Goal: Transaction & Acquisition: Purchase product/service

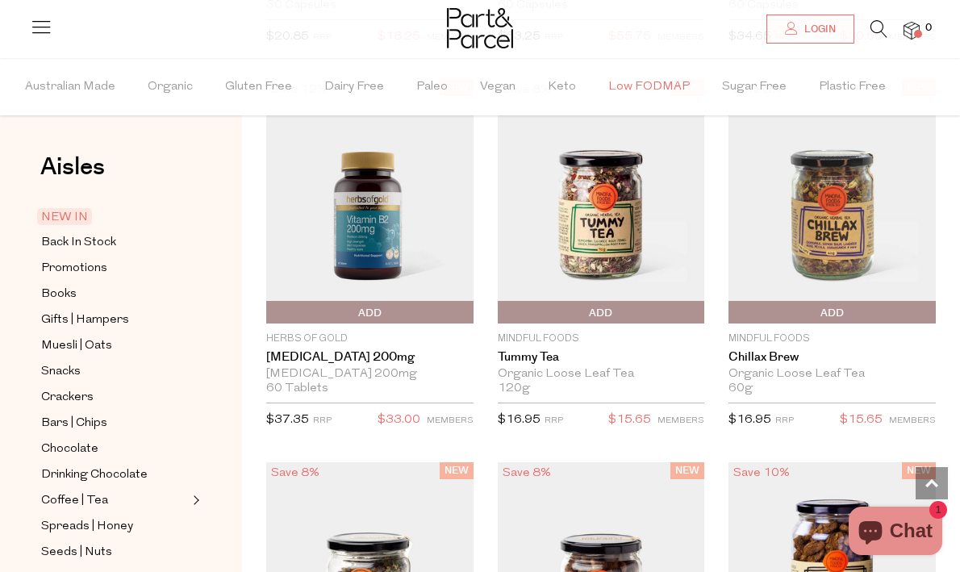
scroll to position [2491, 0]
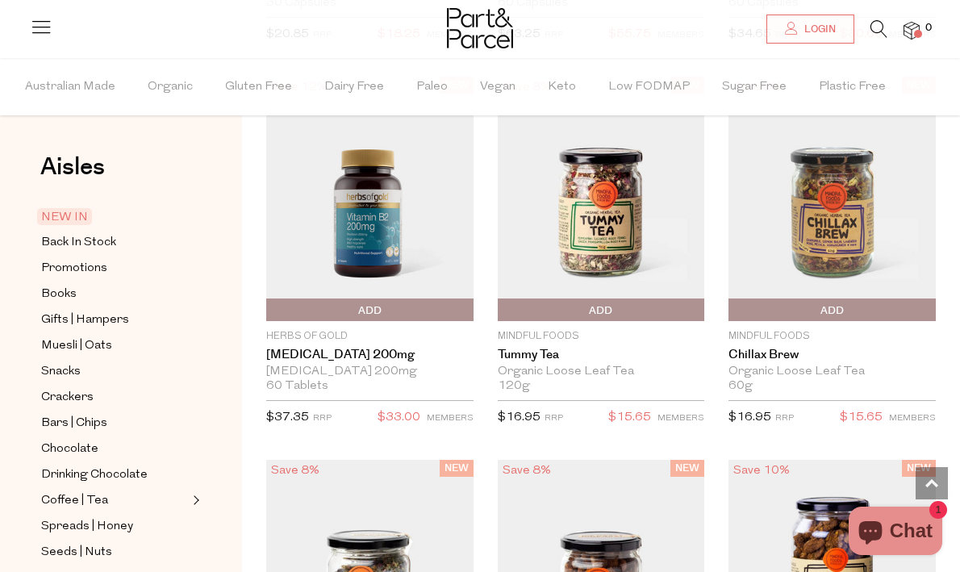
click at [56, 212] on span "NEW IN" at bounding box center [64, 216] width 55 height 17
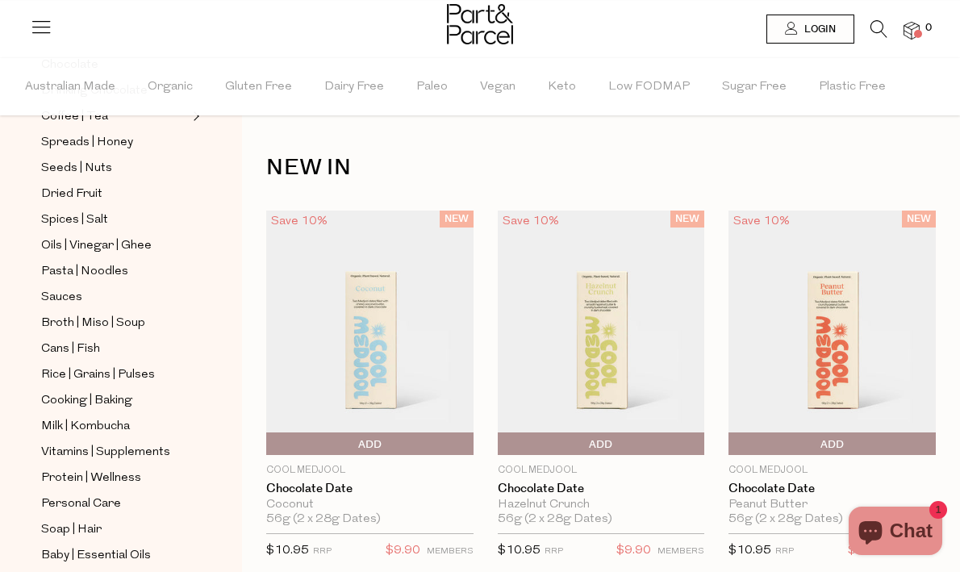
click at [331, 340] on img at bounding box center [369, 333] width 207 height 245
